Goal: Information Seeking & Learning: Learn about a topic

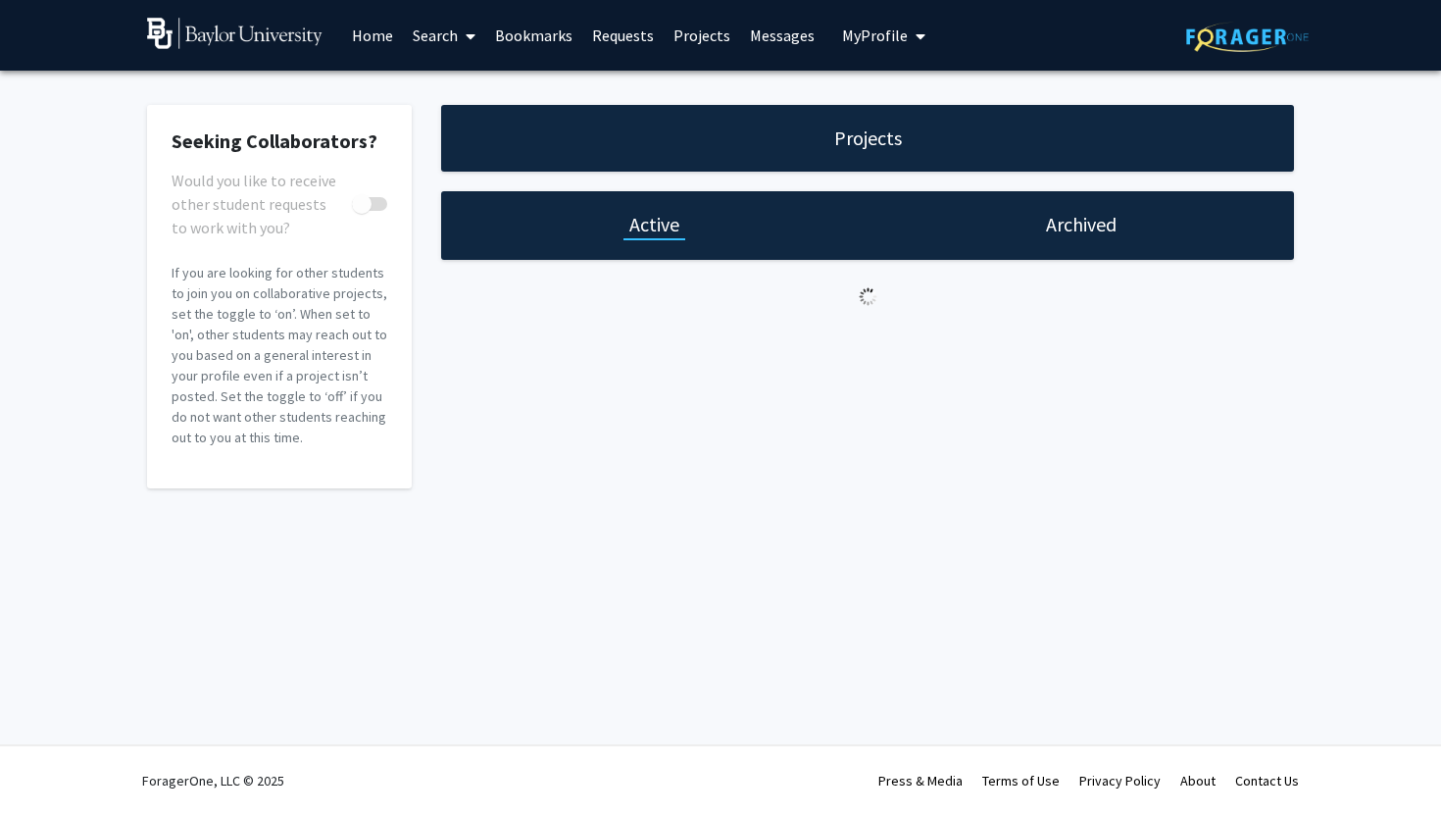
checkbox input "true"
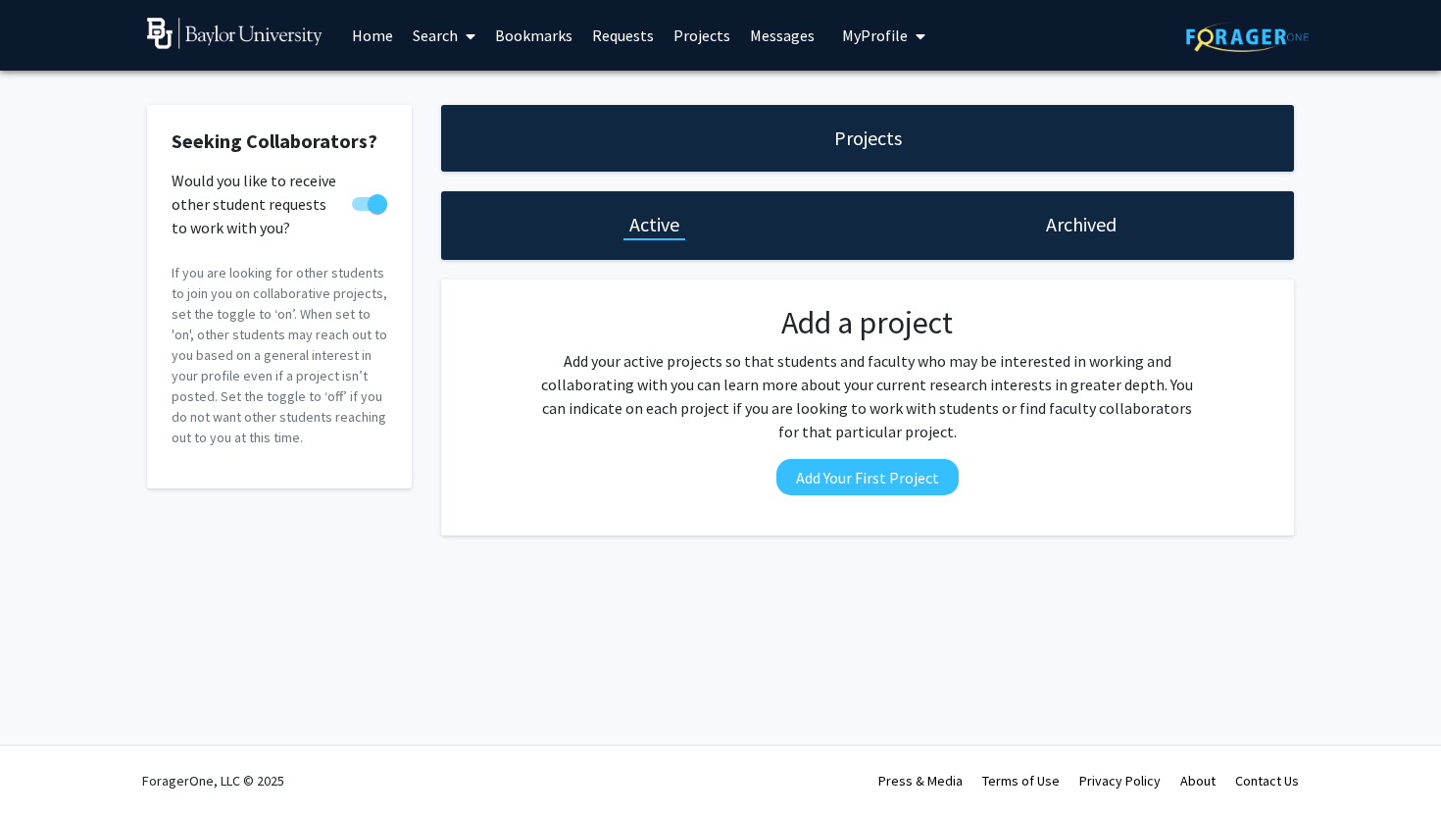
click at [375, 32] on link "Home" at bounding box center [372, 35] width 61 height 69
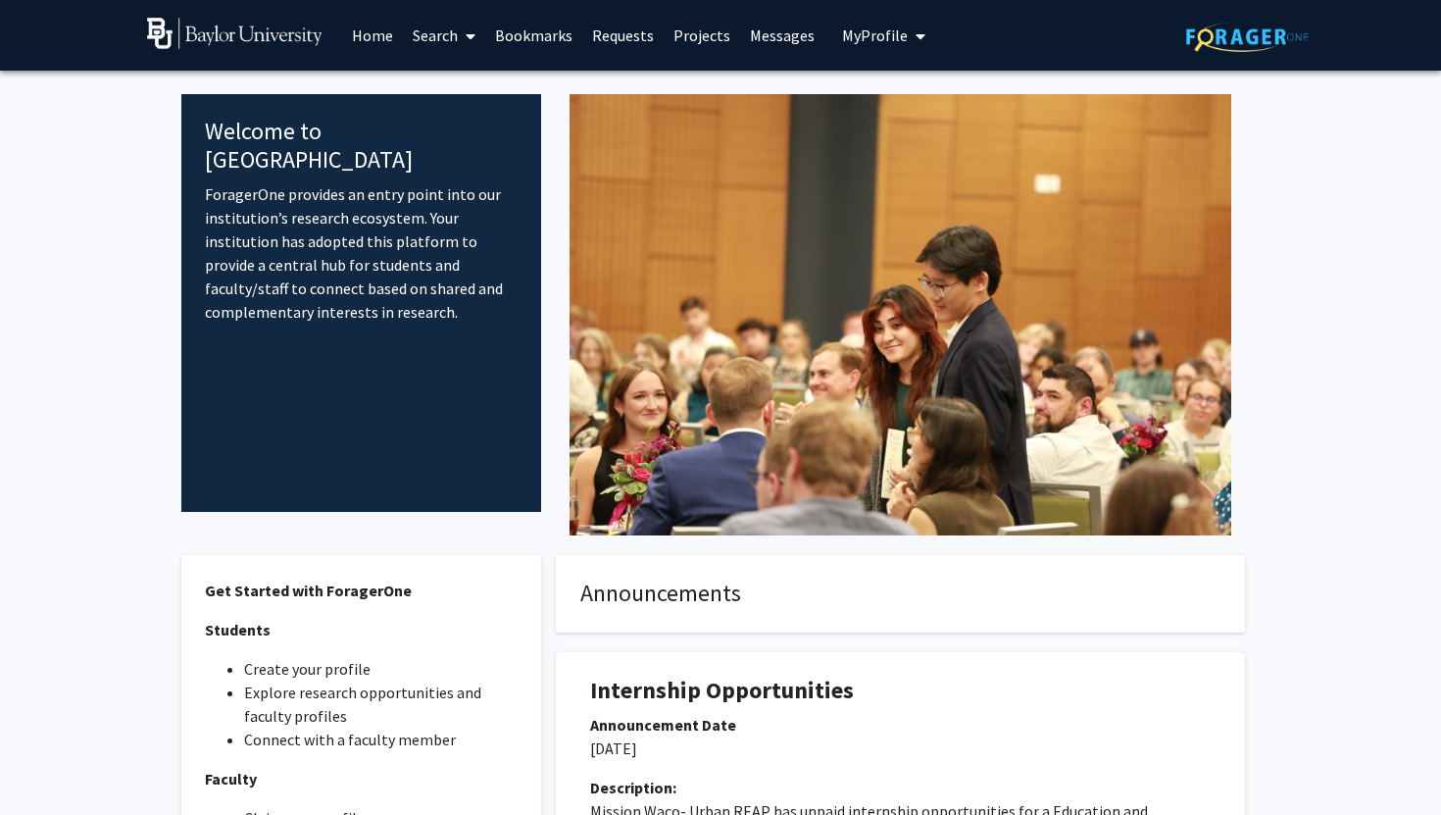
click at [450, 36] on link "Search" at bounding box center [444, 35] width 82 height 69
click at [461, 118] on span "Students" at bounding box center [463, 129] width 120 height 39
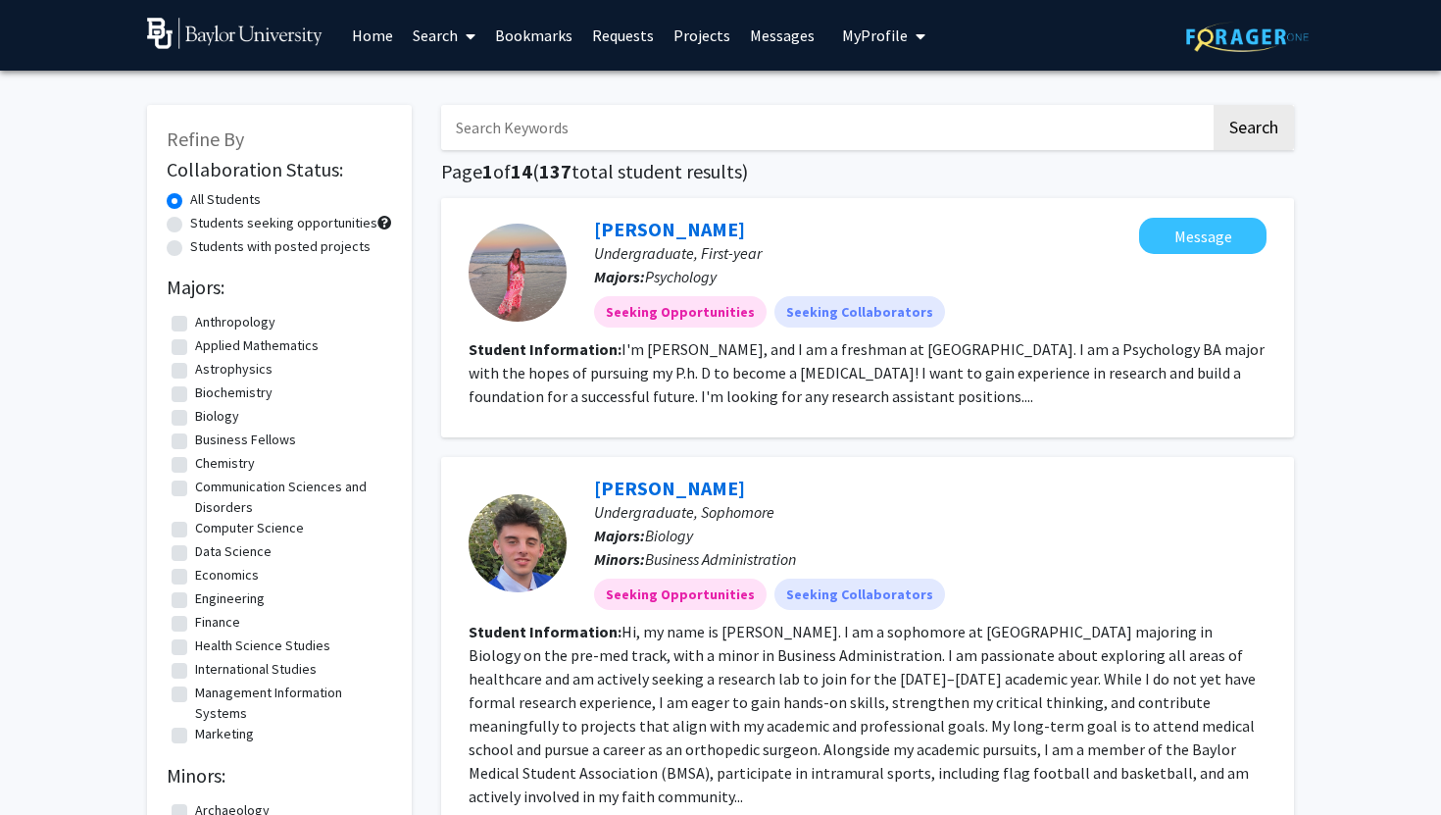
click at [447, 39] on link "Search" at bounding box center [444, 35] width 82 height 69
click at [475, 87] on span "Faculty/Staff" at bounding box center [475, 90] width 144 height 39
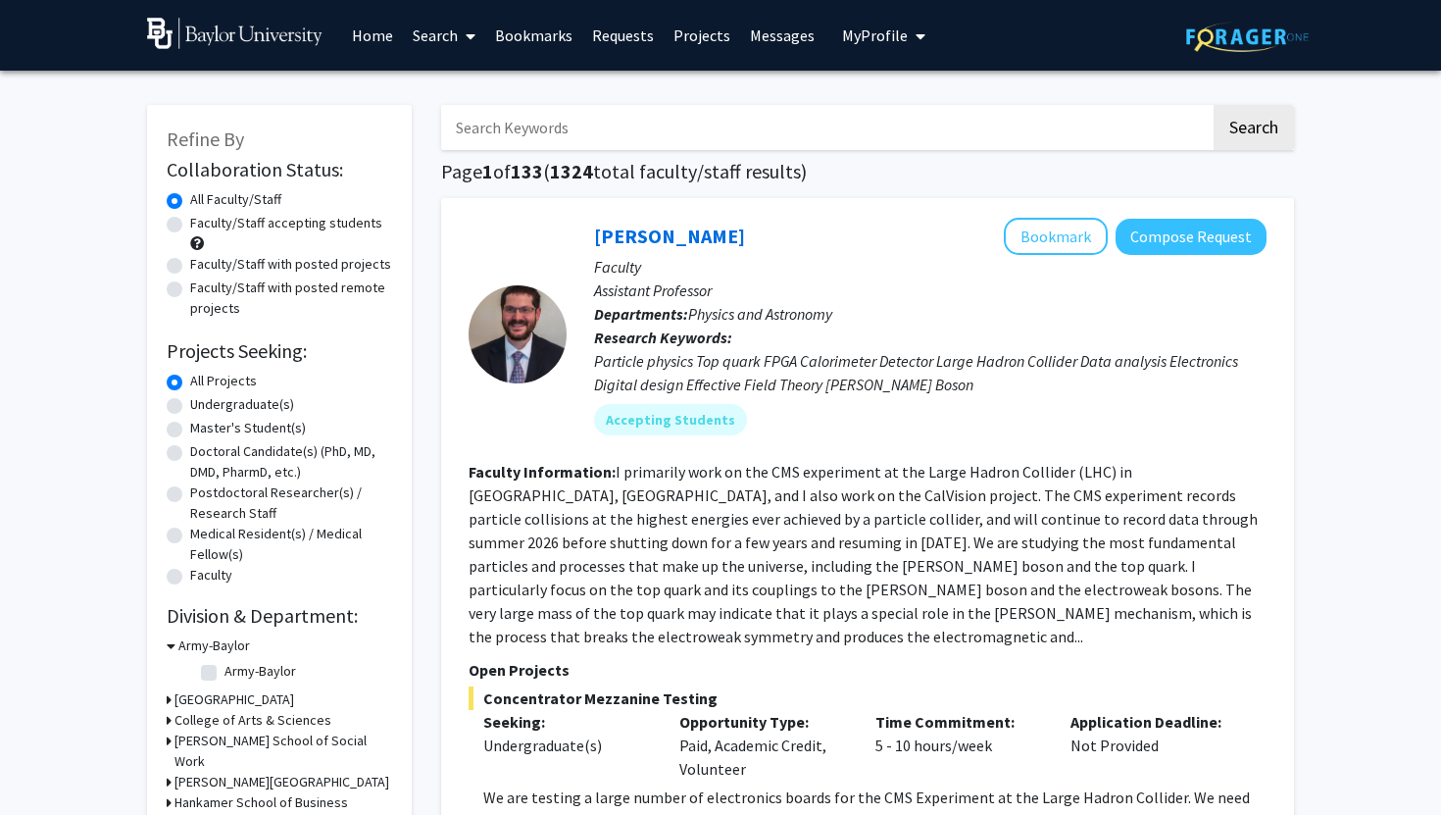
click at [613, 133] on input "Search Keywords" at bounding box center [826, 127] width 770 height 45
type input "biology"
click at [1214, 105] on button "Search" at bounding box center [1254, 127] width 80 height 45
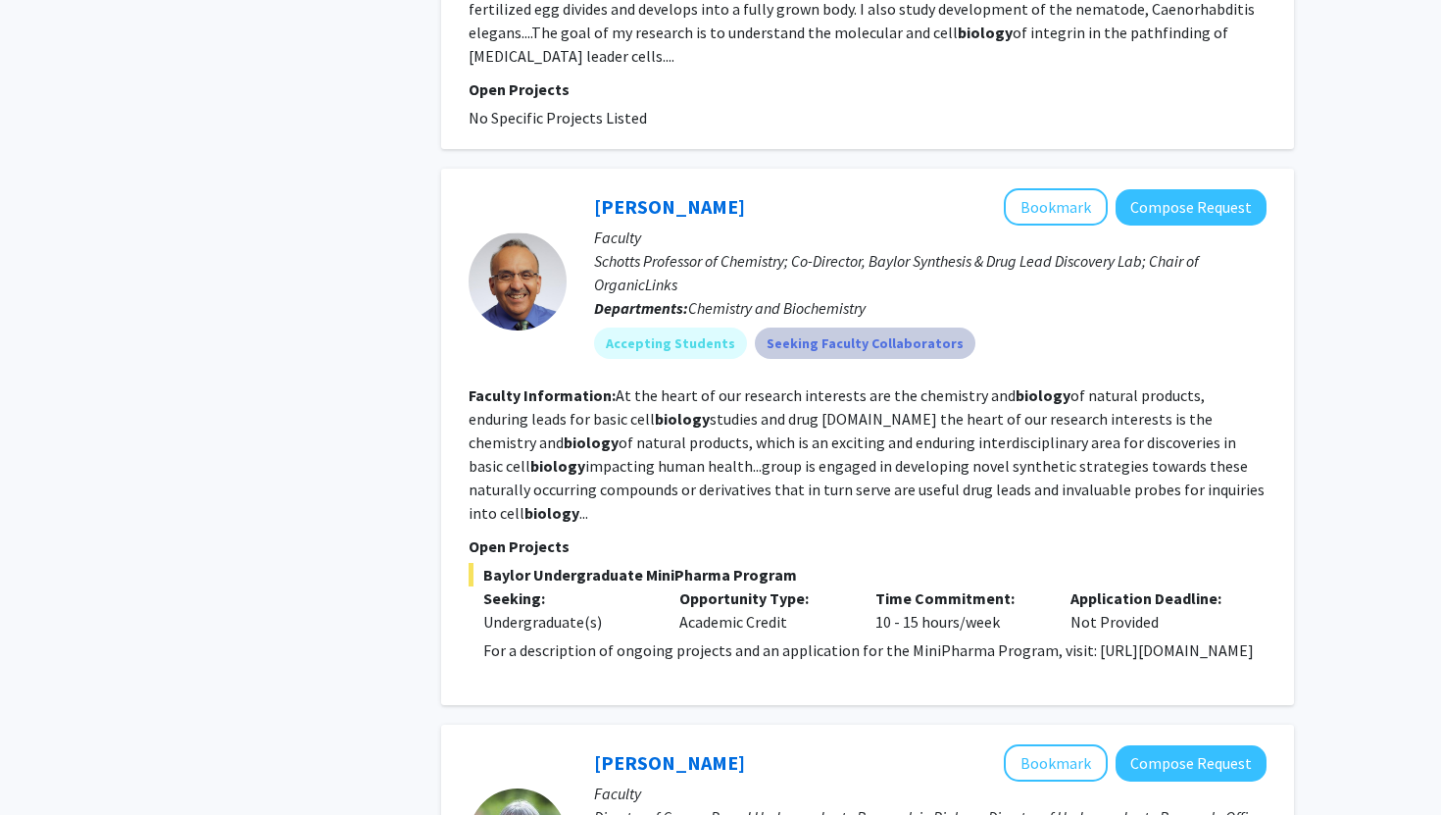
scroll to position [1852, 0]
